Goal: Entertainment & Leisure: Consume media (video, audio)

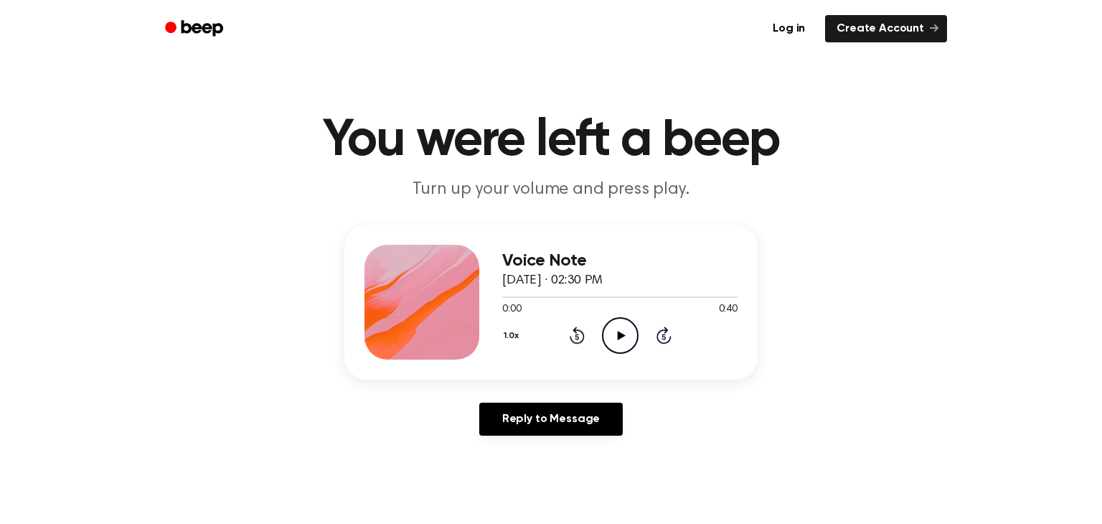
click at [613, 342] on icon "Play Audio" at bounding box center [620, 335] width 37 height 37
click at [620, 341] on icon "Play Audio" at bounding box center [620, 335] width 37 height 37
click at [620, 340] on icon "Pause Audio" at bounding box center [620, 335] width 37 height 37
click at [620, 340] on icon "Play Audio" at bounding box center [620, 335] width 37 height 37
click at [626, 341] on icon "Play Audio" at bounding box center [620, 335] width 37 height 37
